Goal: Task Accomplishment & Management: Manage account settings

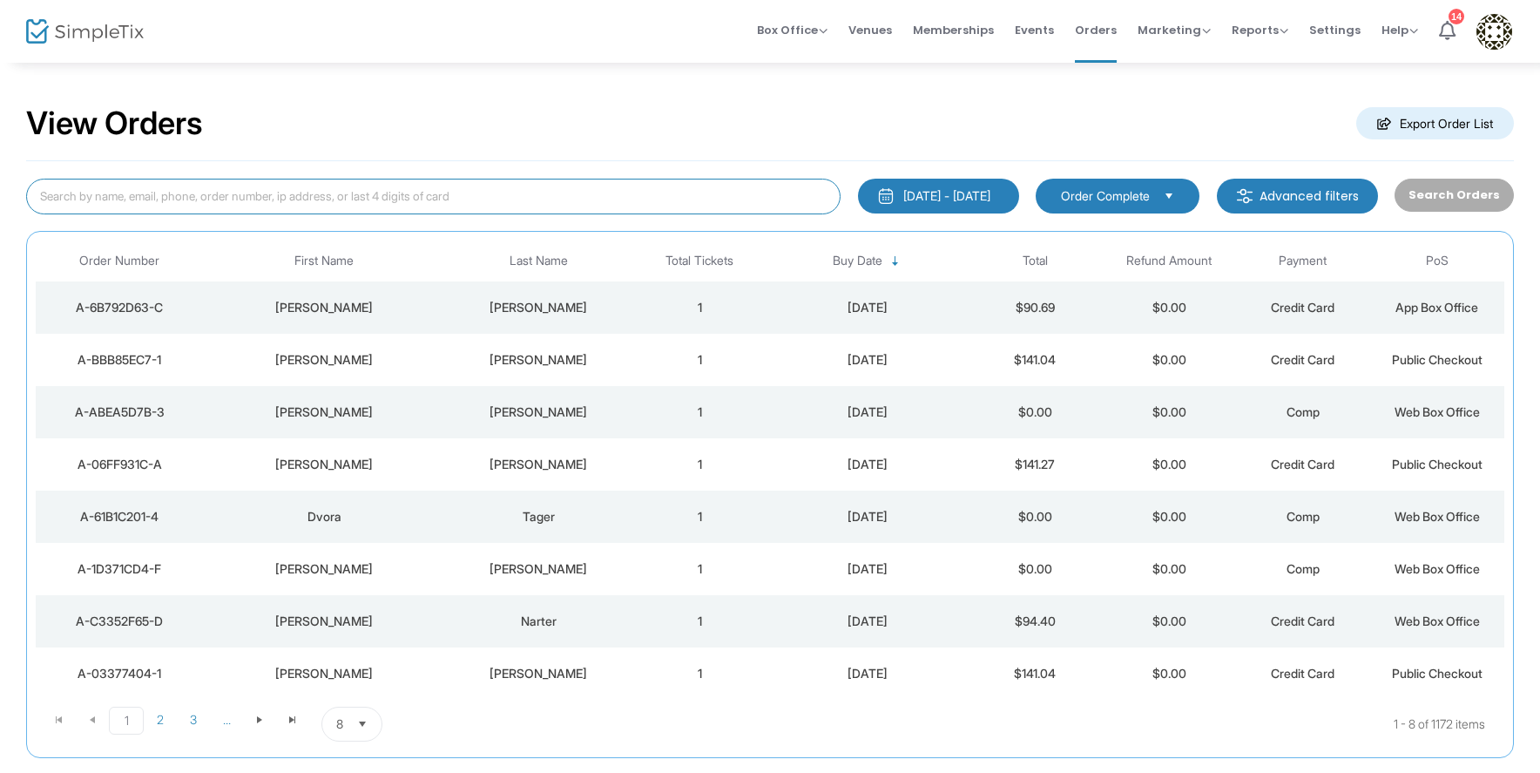
click at [364, 210] on input at bounding box center [433, 197] width 814 height 36
type input "geyer"
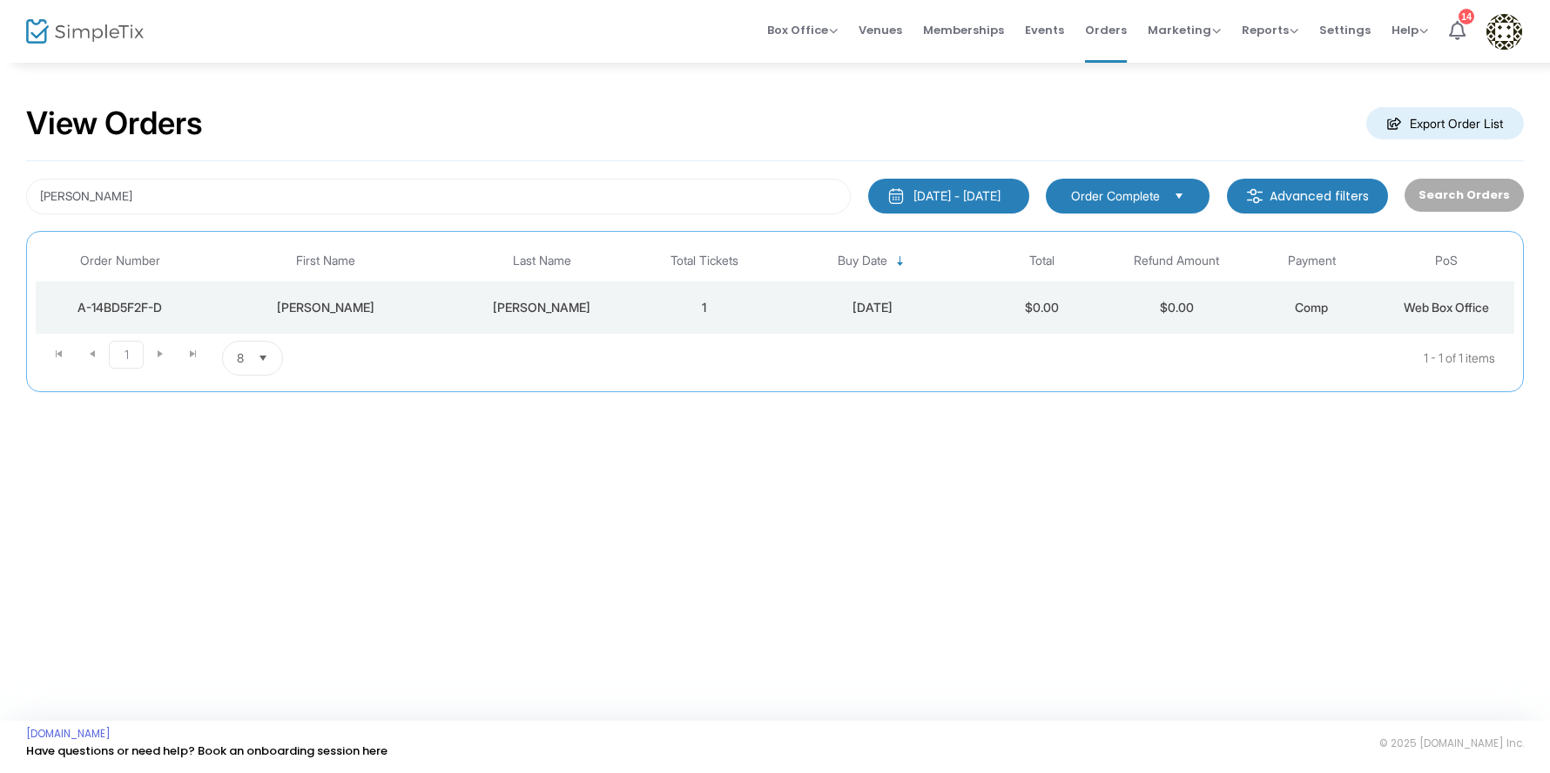
click at [523, 321] on td "Geyer" at bounding box center [542, 307] width 189 height 52
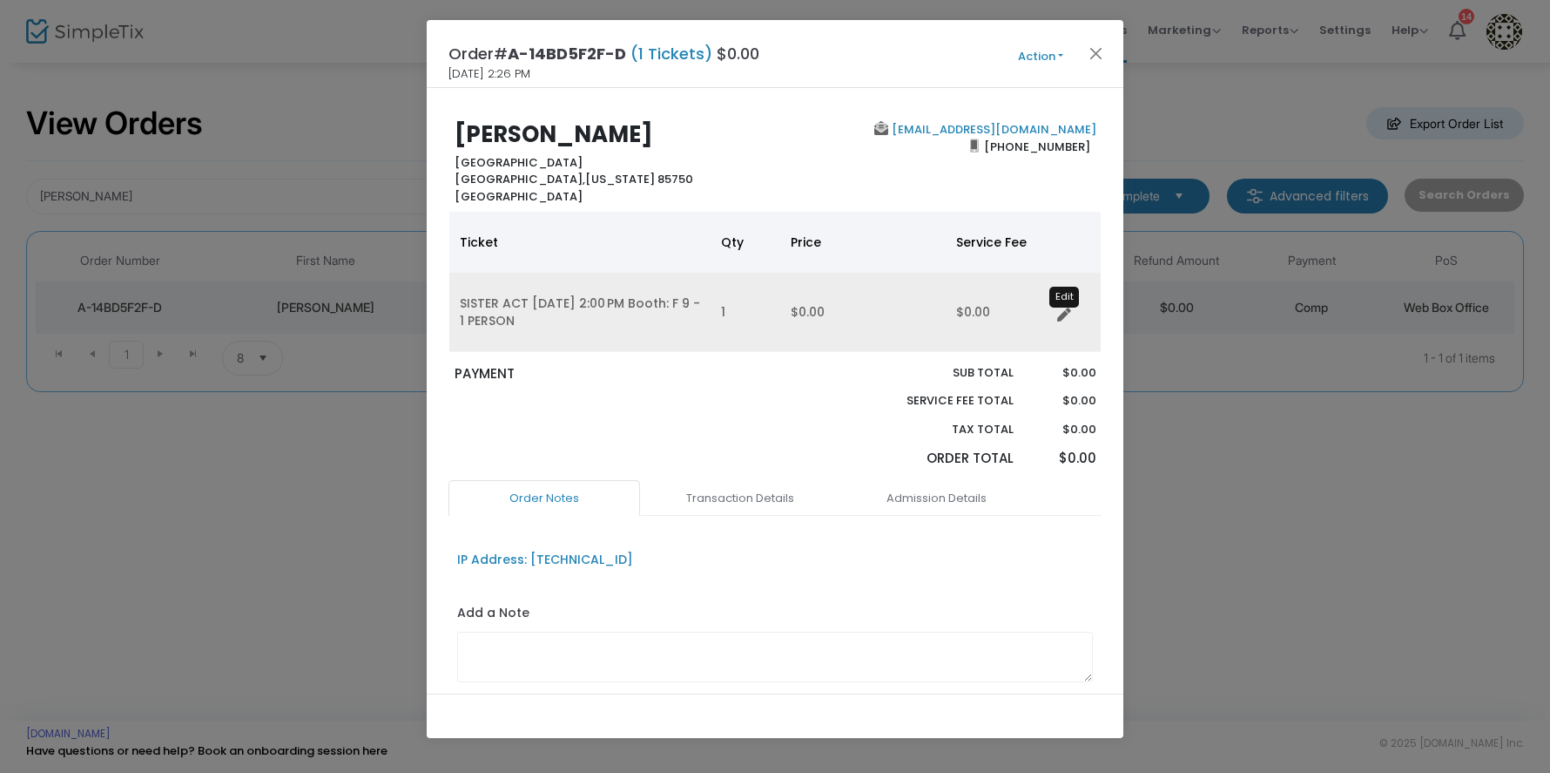
click at [1066, 312] on icon "Data table" at bounding box center [1064, 315] width 14 height 14
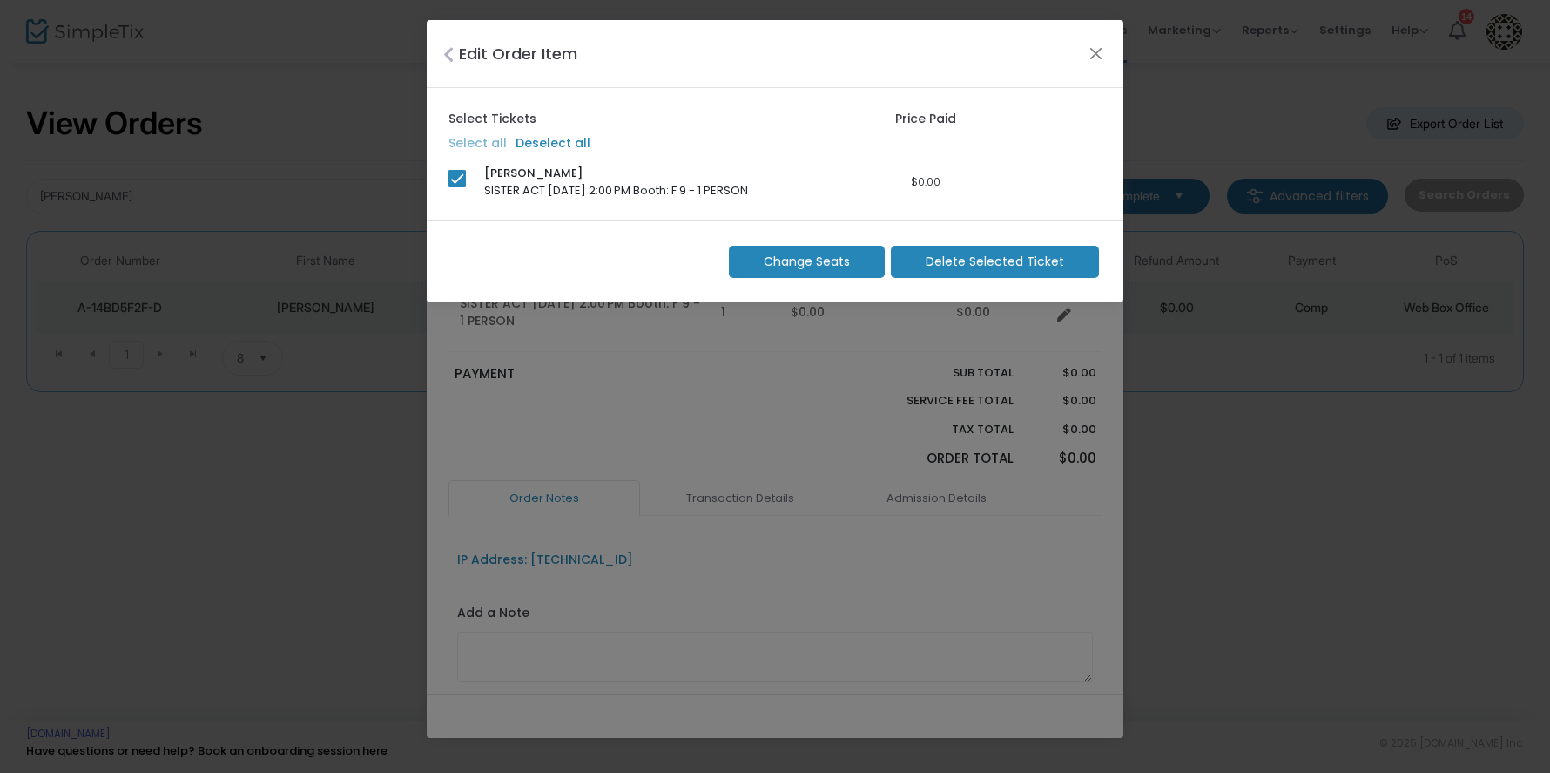
click at [994, 264] on span "Delete Selected Ticket" at bounding box center [995, 262] width 138 height 18
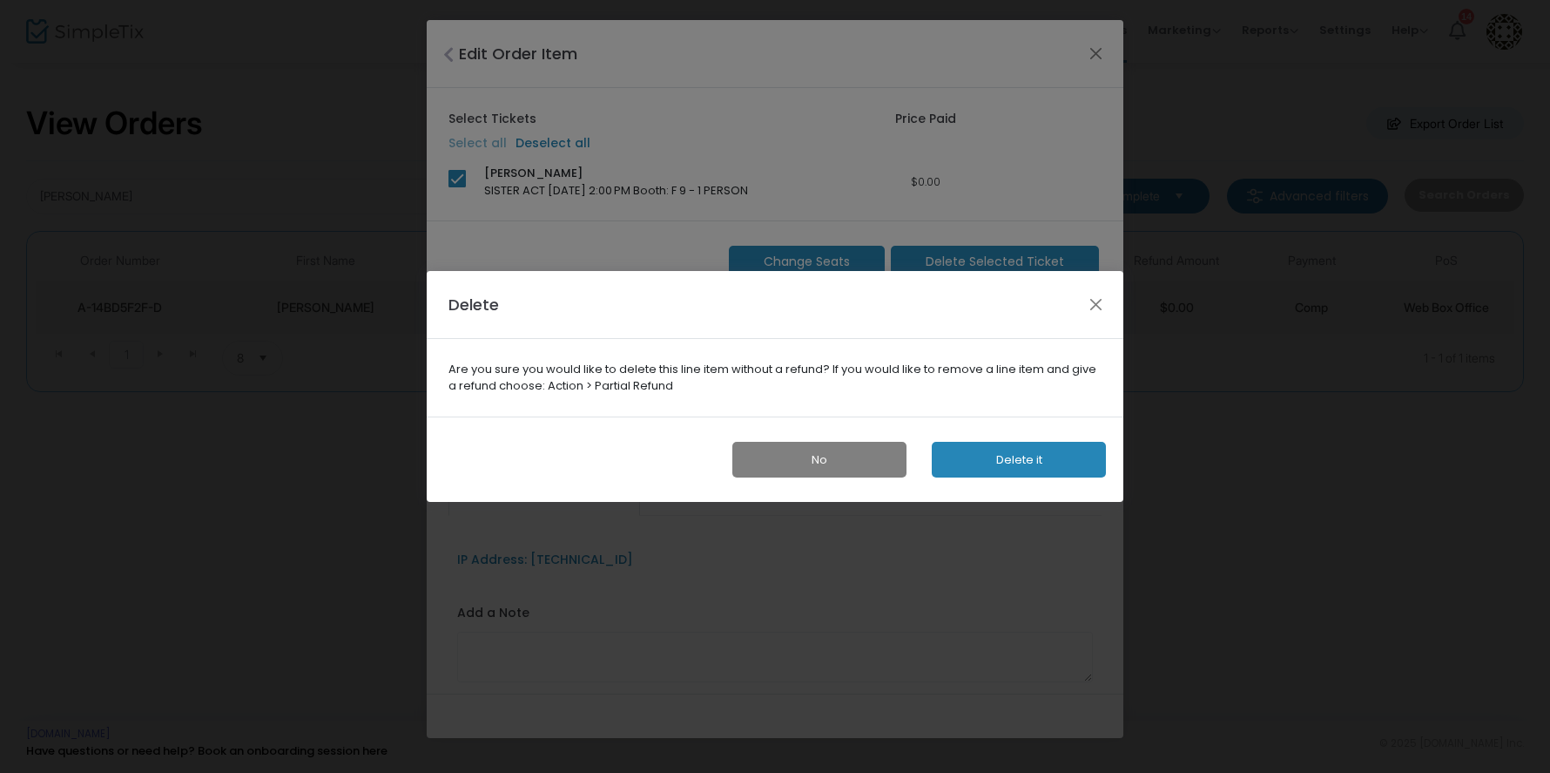
click at [976, 456] on button "Delete it" at bounding box center [1019, 460] width 174 height 36
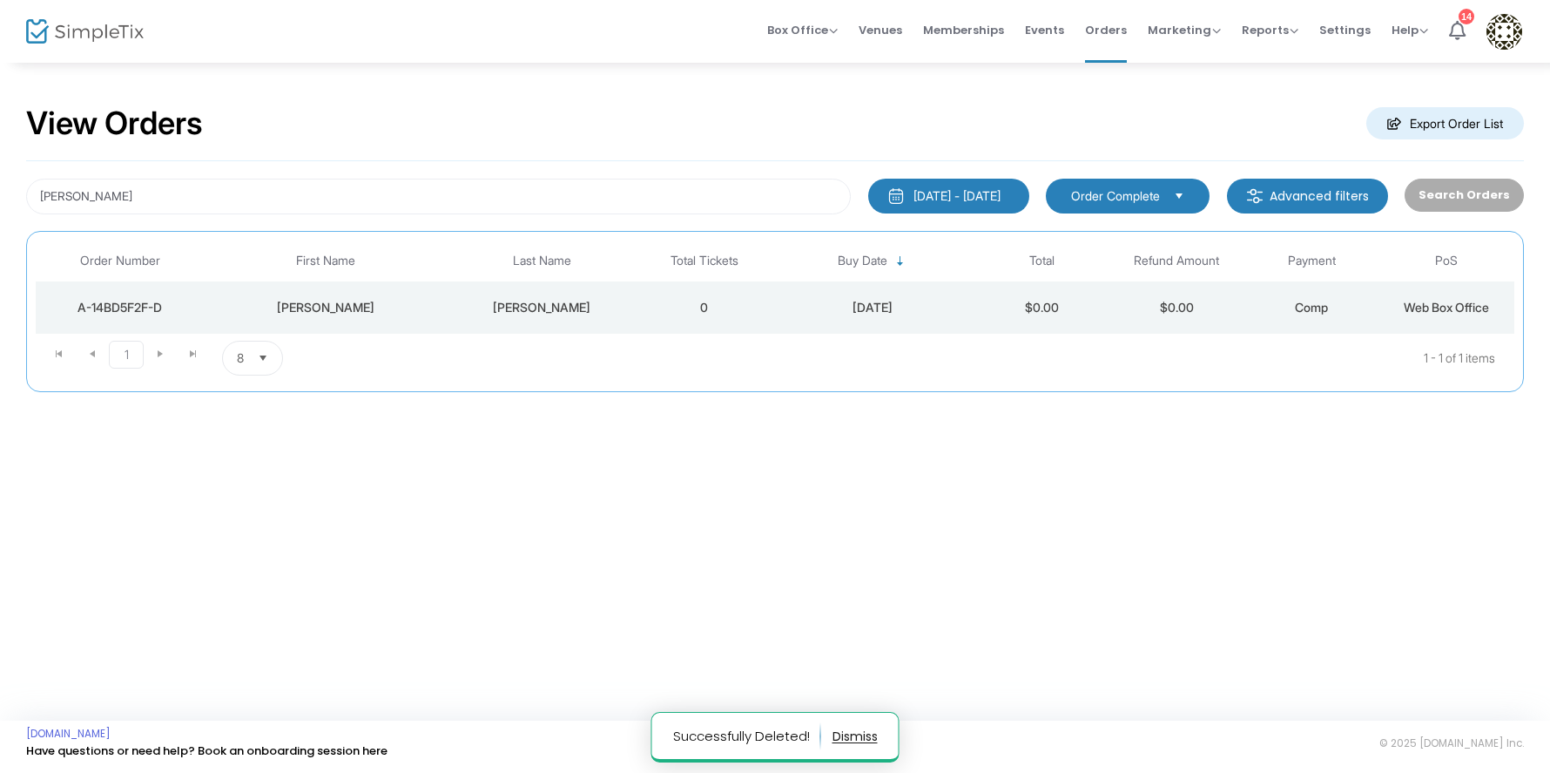
click at [560, 318] on td "Geyer" at bounding box center [542, 307] width 189 height 52
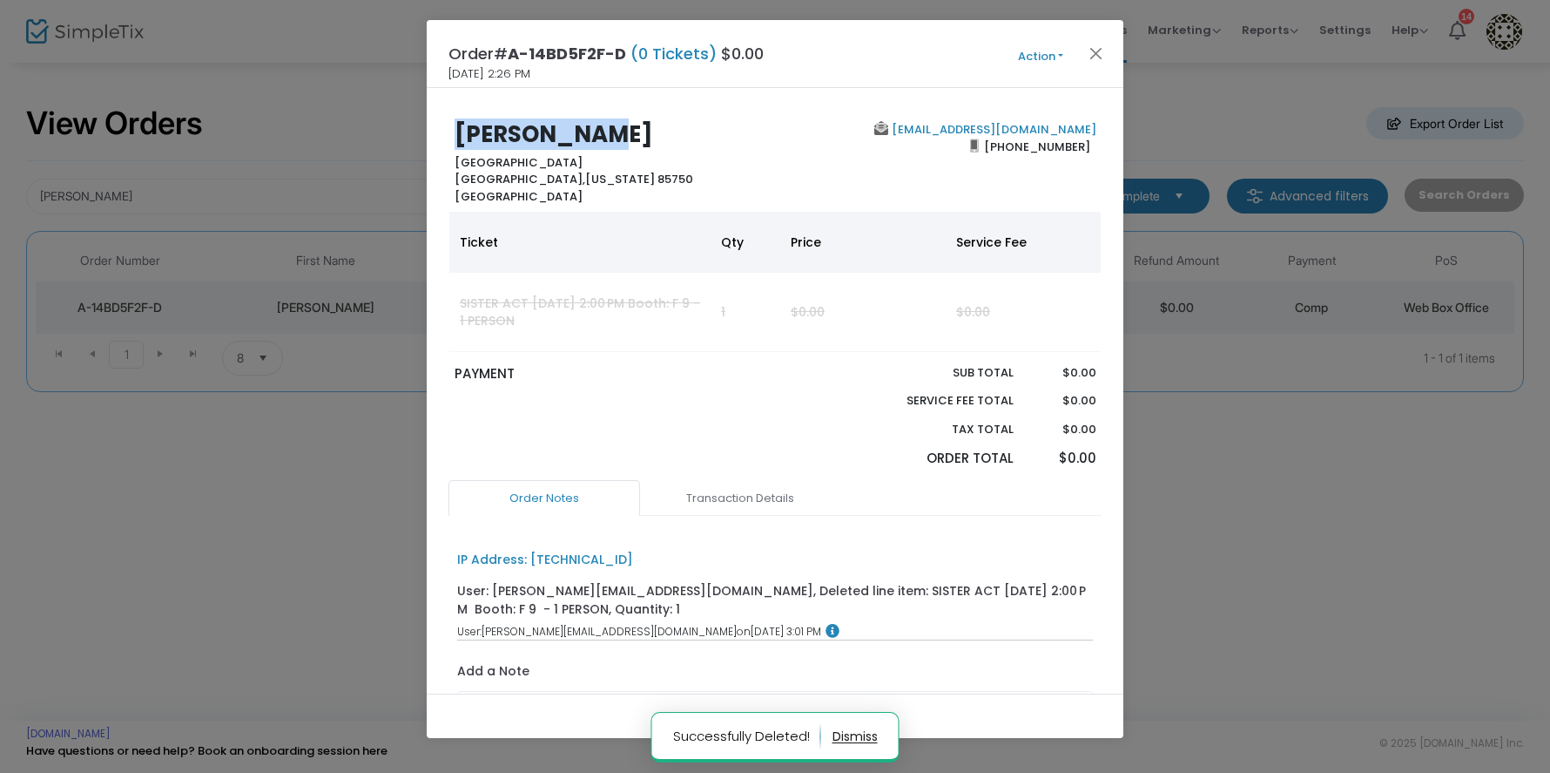
drag, startPoint x: 602, startPoint y: 131, endPoint x: 177, endPoint y: 132, distance: 425.1
click at [177, 132] on ngb-modal-window "Order# A-14BD5F2F-D (0 Tickets) $0.00 8/7/2025 2:26 PM Action Edit Order Add An…" at bounding box center [775, 386] width 1550 height 773
copy b "Erika Geyer"
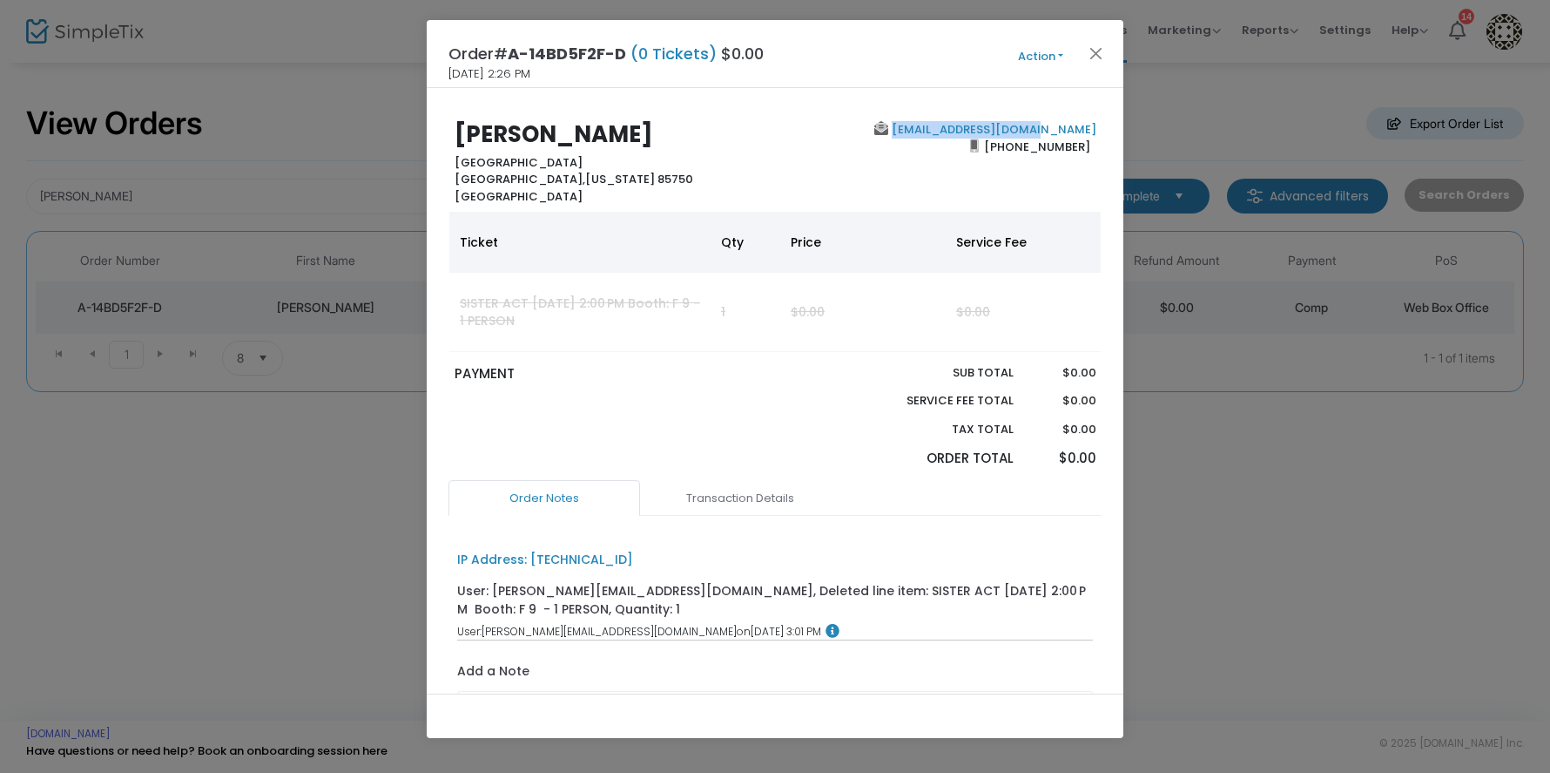
drag, startPoint x: 1098, startPoint y: 123, endPoint x: 891, endPoint y: 123, distance: 206.4
click at [891, 123] on div "Erika Geyer 6888 East Vía Vigna Tucson, Arizona 85750 United States erikageyer@…" at bounding box center [775, 163] width 671 height 84
copy b "erikageyer@icloud.com"
drag, startPoint x: 1086, startPoint y: 144, endPoint x: 987, endPoint y: 146, distance: 99.3
click at [987, 146] on div "erikageyer@icloud.com (520) 576-8537" at bounding box center [939, 163] width 329 height 84
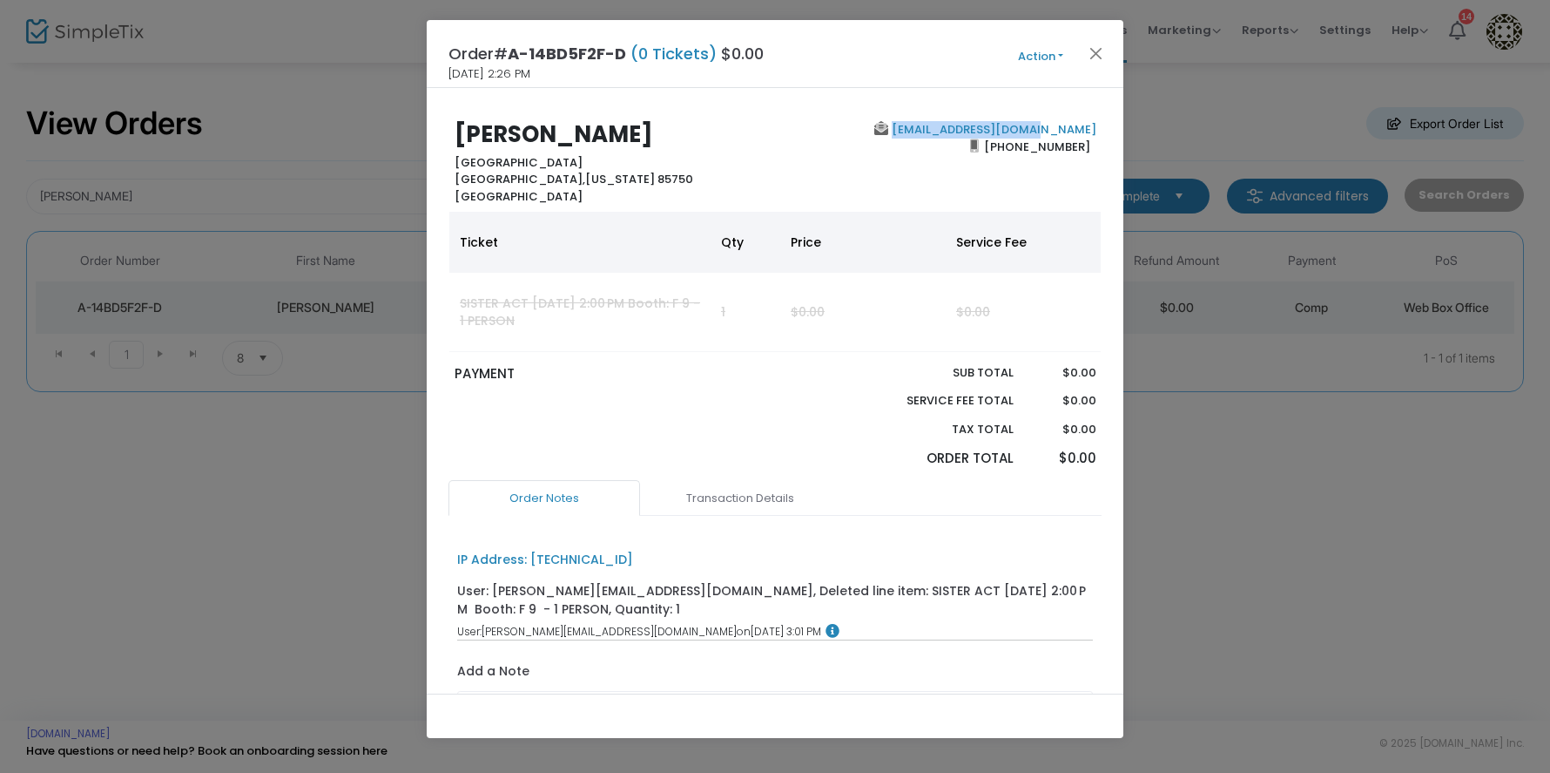
copy span "(520) 576-8537"
drag, startPoint x: 582, startPoint y: 159, endPoint x: 301, endPoint y: 159, distance: 281.3
click at [301, 159] on ngb-modal-window "Order# A-14BD5F2F-D (0 Tickets) $0.00 8/7/2025 2:26 PM Action Edit Order Add An…" at bounding box center [775, 386] width 1550 height 773
copy b "6888 East Vía Vigna"
